Goal: Task Accomplishment & Management: Manage account settings

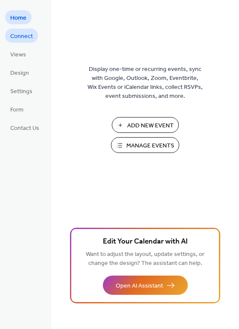
click at [22, 33] on span "Connect" at bounding box center [21, 36] width 23 height 9
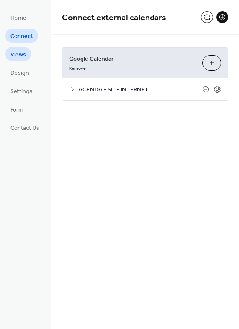
click at [17, 52] on span "Views" at bounding box center [18, 54] width 16 height 9
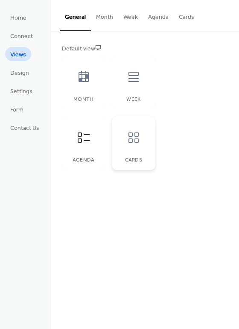
click at [132, 127] on div at bounding box center [134, 138] width 26 height 26
click at [87, 74] on icon at bounding box center [84, 77] width 14 height 14
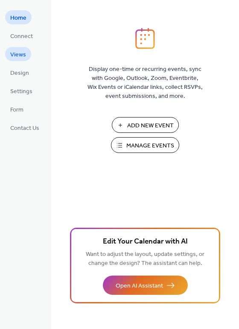
click at [18, 56] on span "Views" at bounding box center [18, 54] width 16 height 9
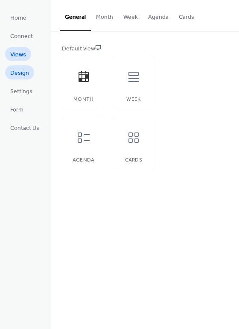
click at [16, 77] on span "Design" at bounding box center [19, 73] width 19 height 9
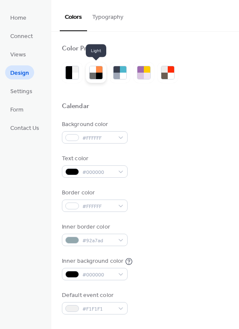
click at [99, 77] on div at bounding box center [99, 76] width 6 height 6
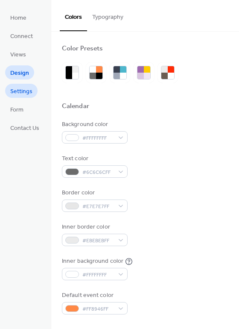
click at [31, 90] on span "Settings" at bounding box center [21, 91] width 22 height 9
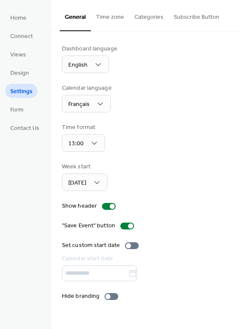
click at [117, 21] on button "Time zone" at bounding box center [110, 15] width 38 height 30
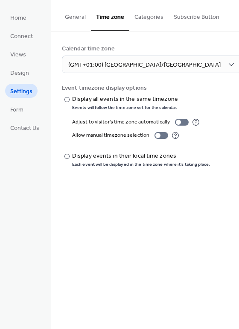
click at [154, 18] on button "Categories" at bounding box center [149, 15] width 39 height 30
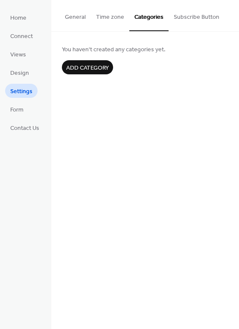
click at [198, 18] on button "Subscribe Button" at bounding box center [197, 15] width 56 height 30
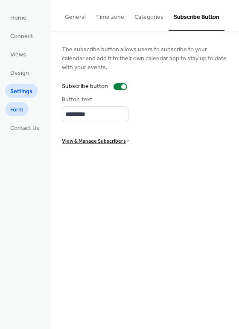
click at [25, 111] on link "Form" at bounding box center [17, 109] width 24 height 14
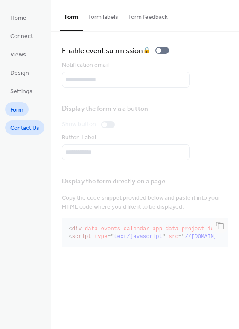
click at [24, 133] on span "Contact Us" at bounding box center [24, 128] width 29 height 9
